Goal: Task Accomplishment & Management: Manage account settings

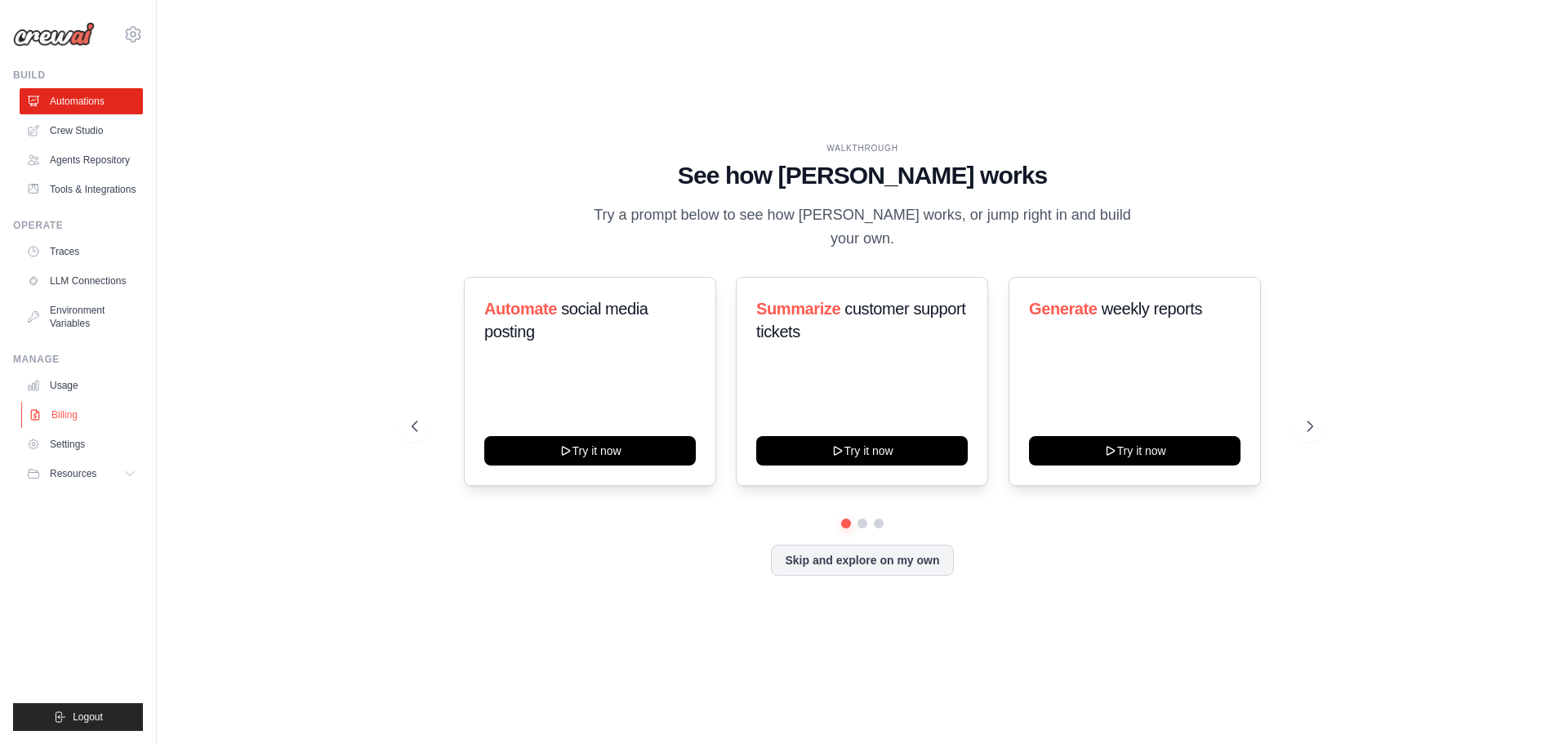
click at [67, 413] on link "Billing" at bounding box center [82, 415] width 123 height 26
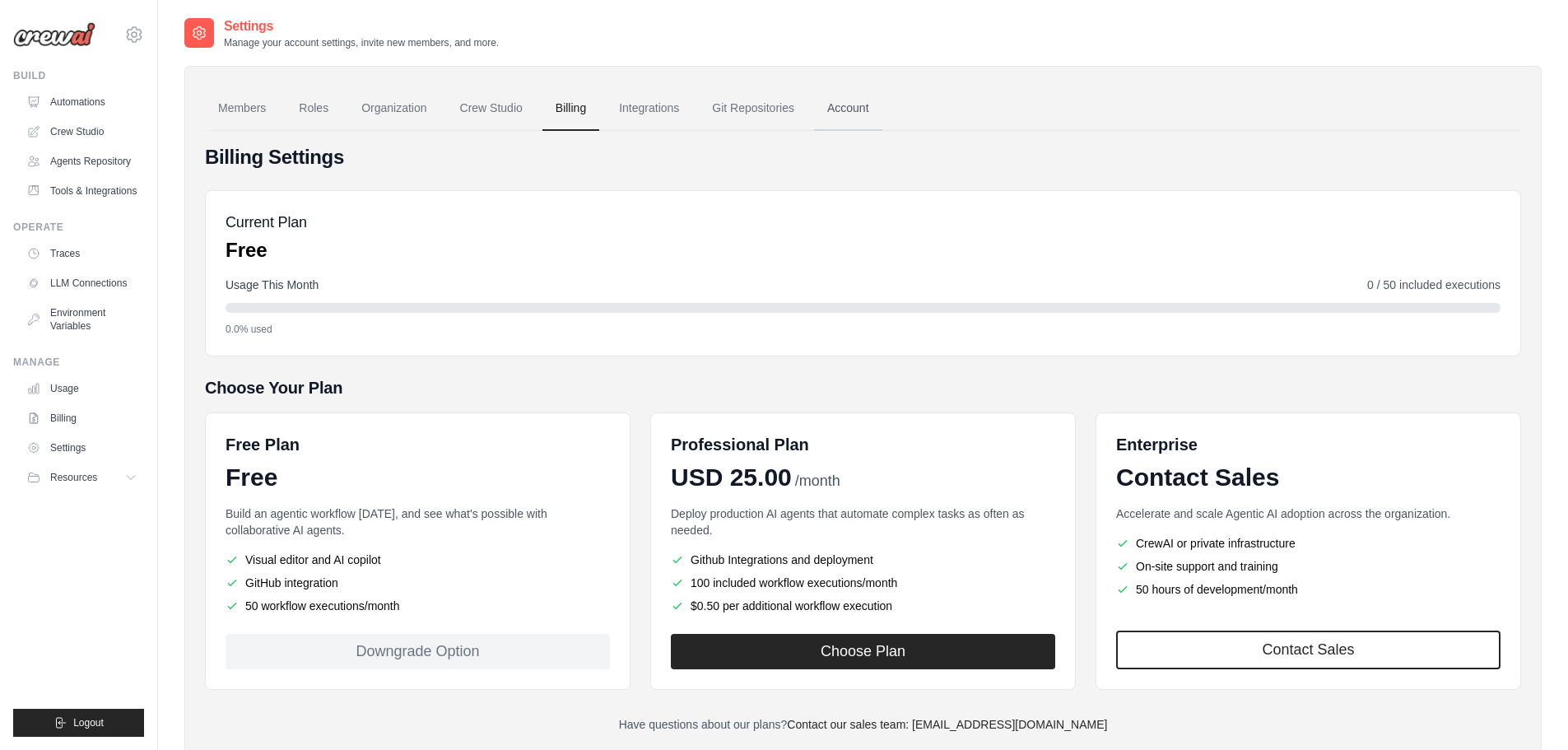
click at [836, 105] on link "Account" at bounding box center [847, 109] width 68 height 45
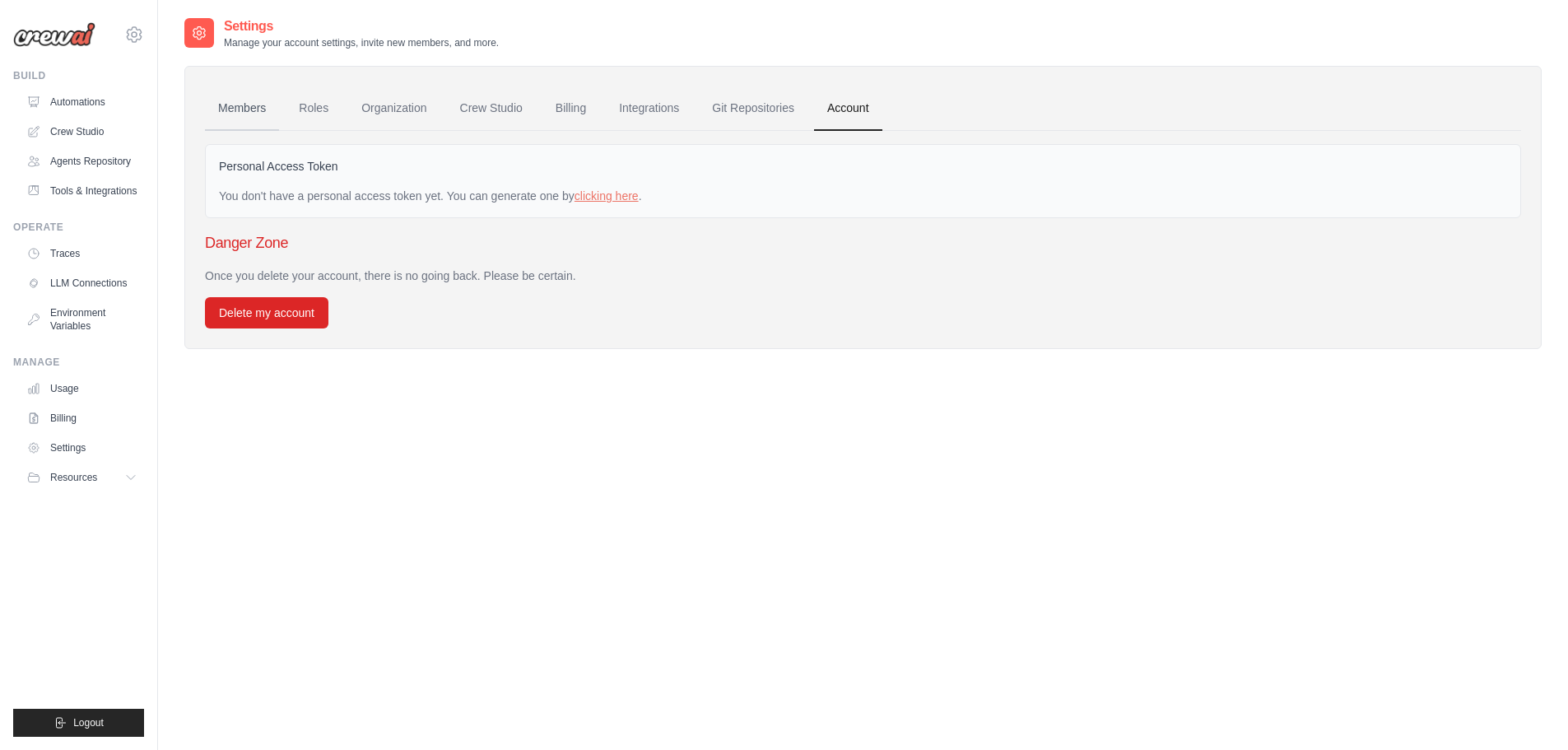
click at [237, 114] on link "Members" at bounding box center [242, 109] width 74 height 45
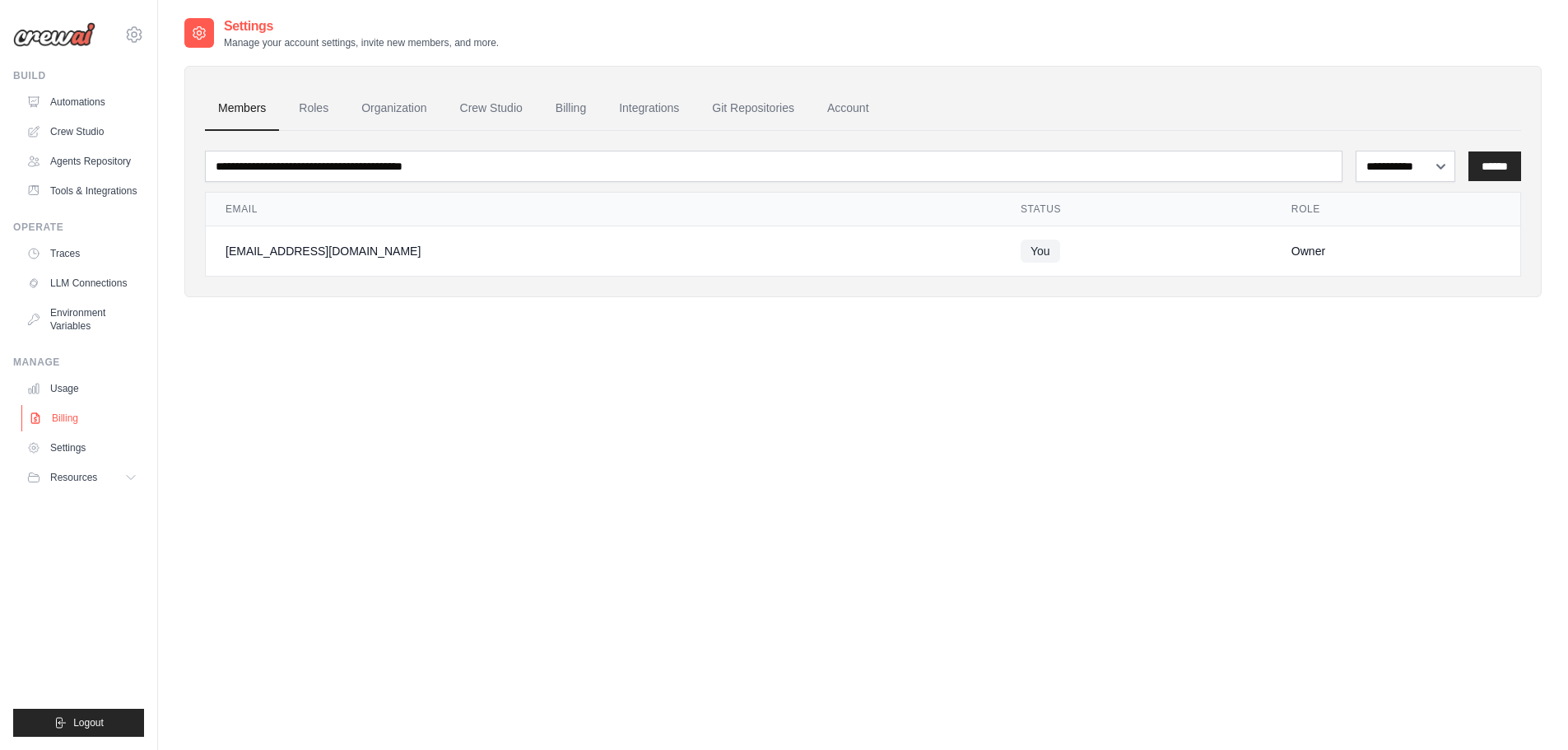
click at [52, 416] on link "Billing" at bounding box center [83, 418] width 124 height 26
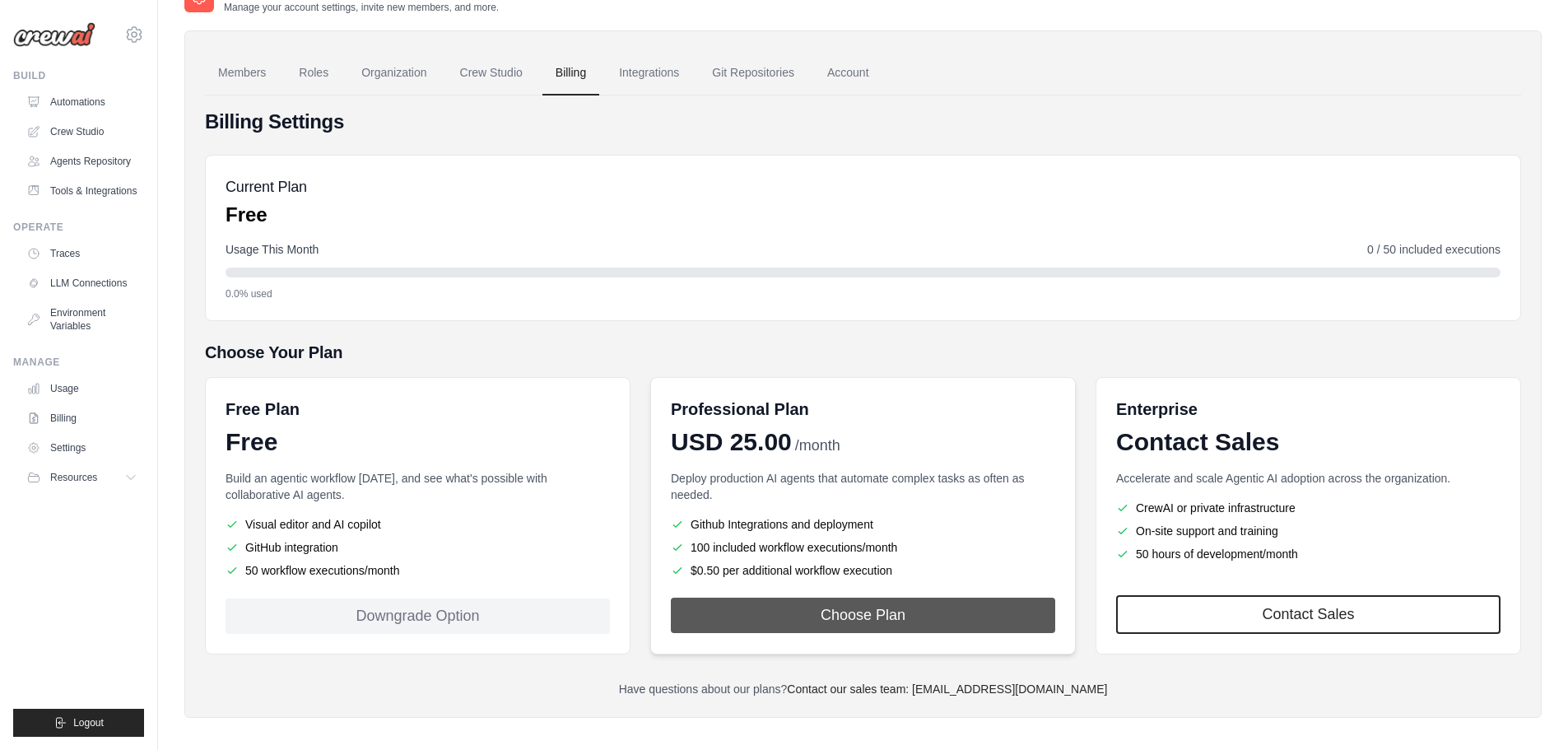
scroll to position [46, 0]
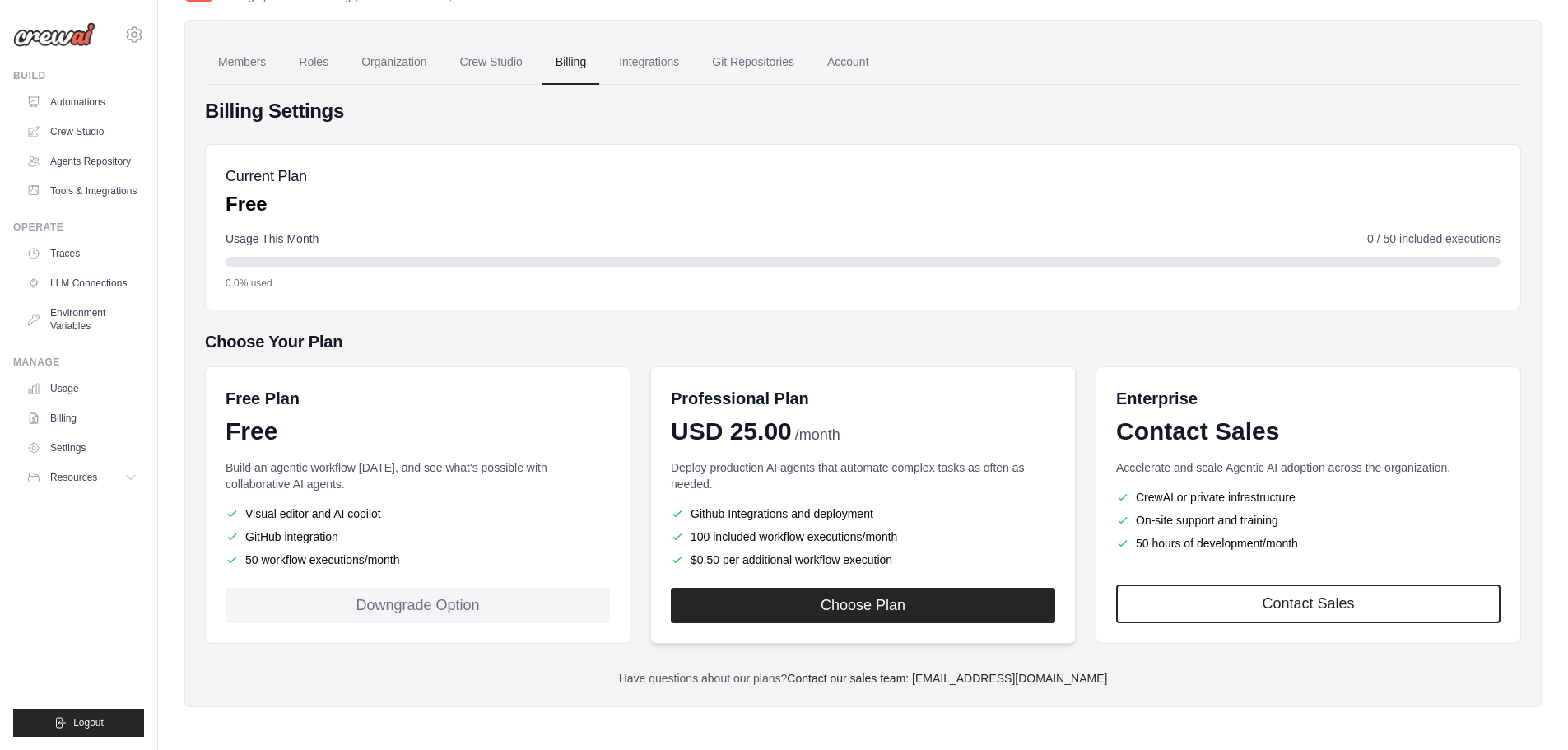
click at [939, 534] on li "100 included workflow executions/month" at bounding box center [863, 536] width 384 height 17
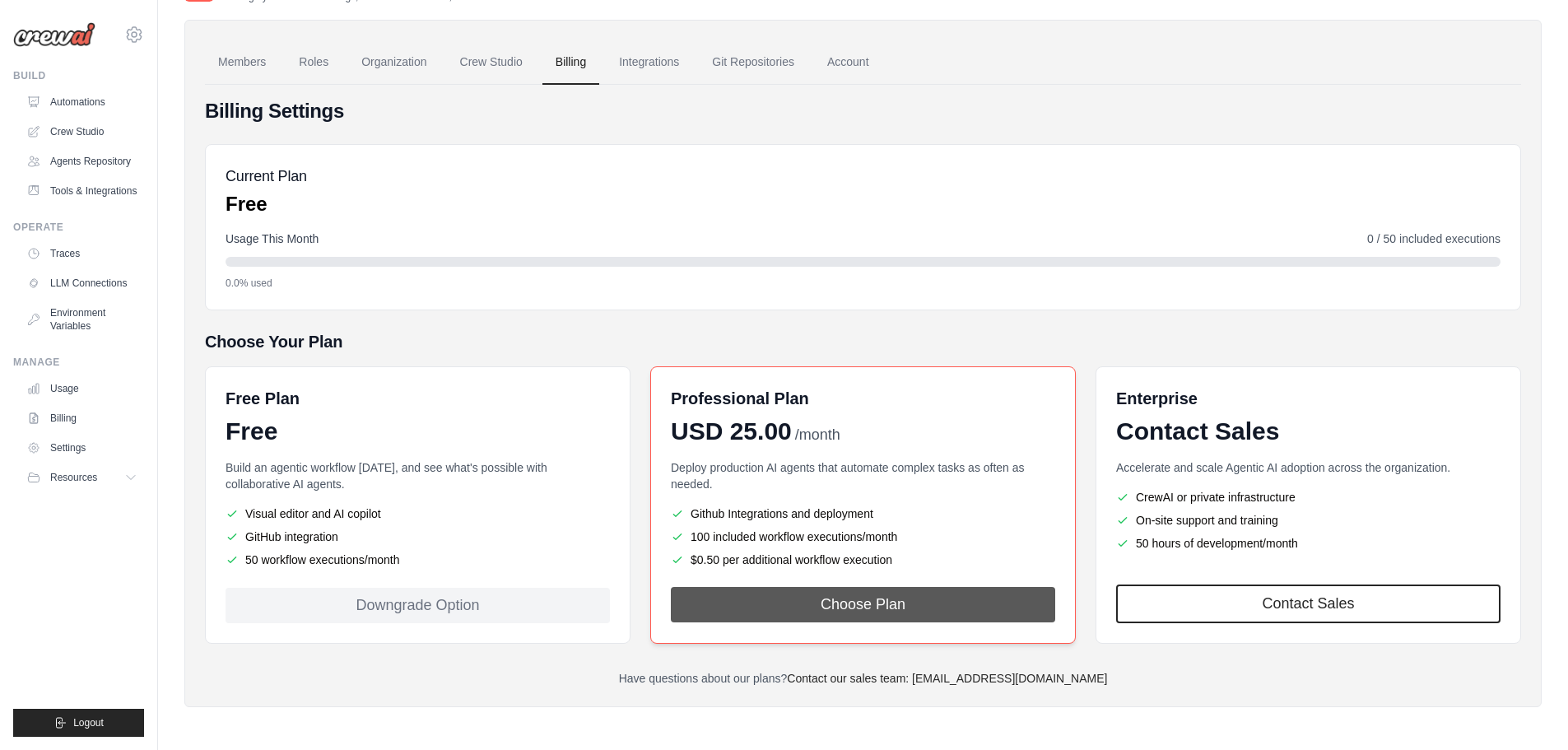
click at [934, 597] on button "Choose Plan" at bounding box center [863, 604] width 384 height 35
